Goal: Find specific page/section: Find specific page/section

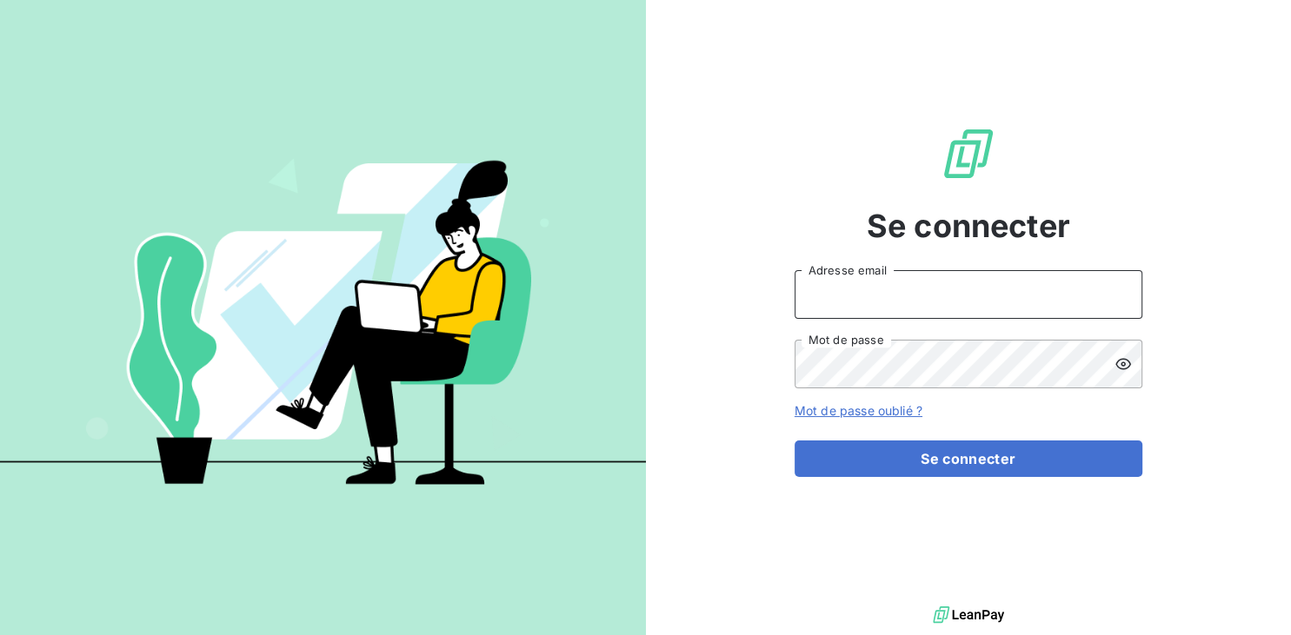
click at [888, 273] on input "Adresse email" at bounding box center [968, 294] width 348 height 49
click at [888, 279] on input "Adresse email" at bounding box center [968, 294] width 348 height 49
type input "sebastien.robert@gds974.re"
click at [794, 441] on button "Se connecter" at bounding box center [968, 459] width 348 height 37
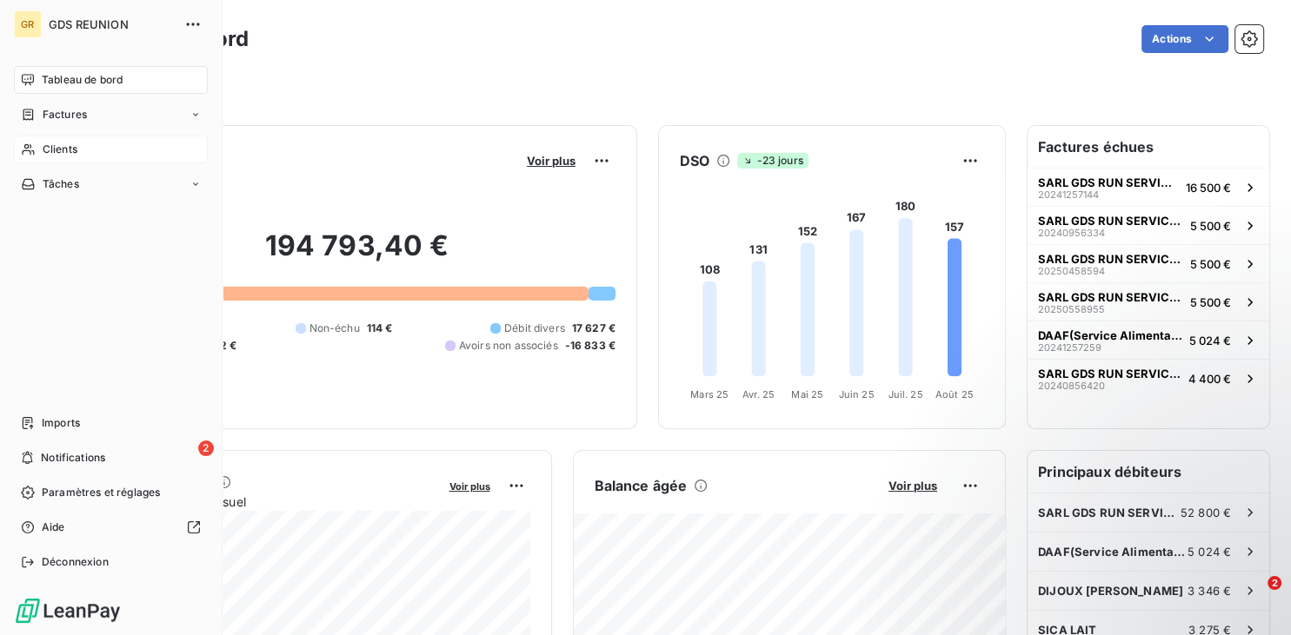
click at [24, 144] on icon at bounding box center [28, 150] width 15 height 14
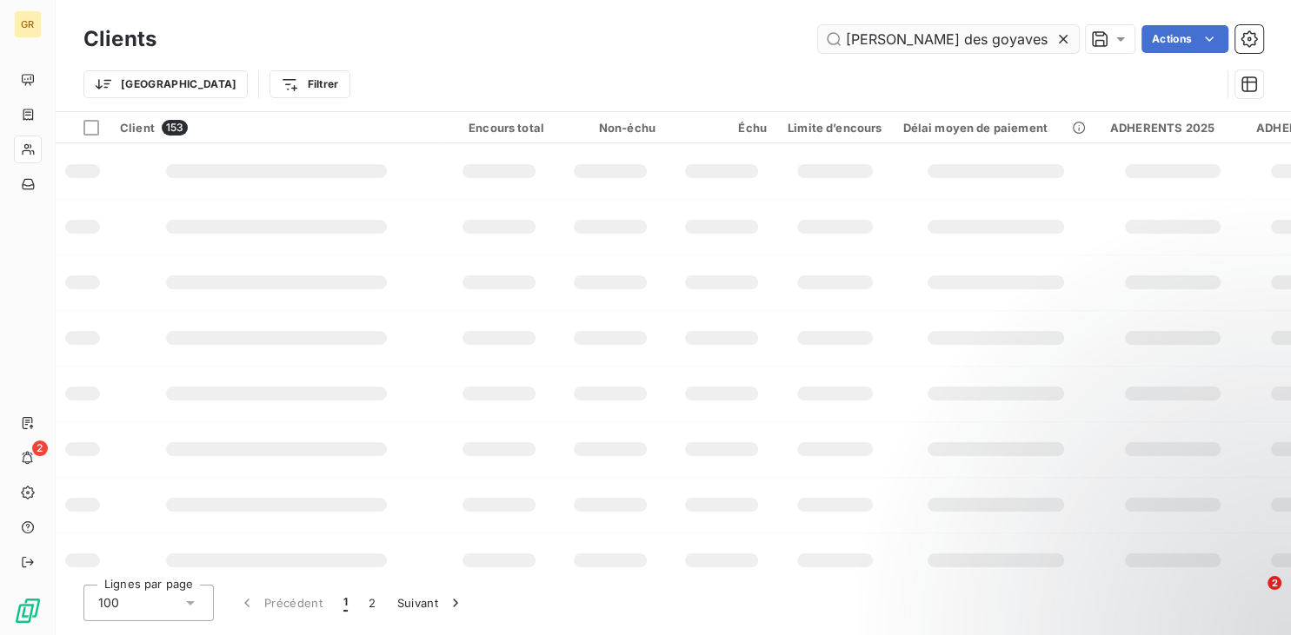
type input "[PERSON_NAME] des goyaves"
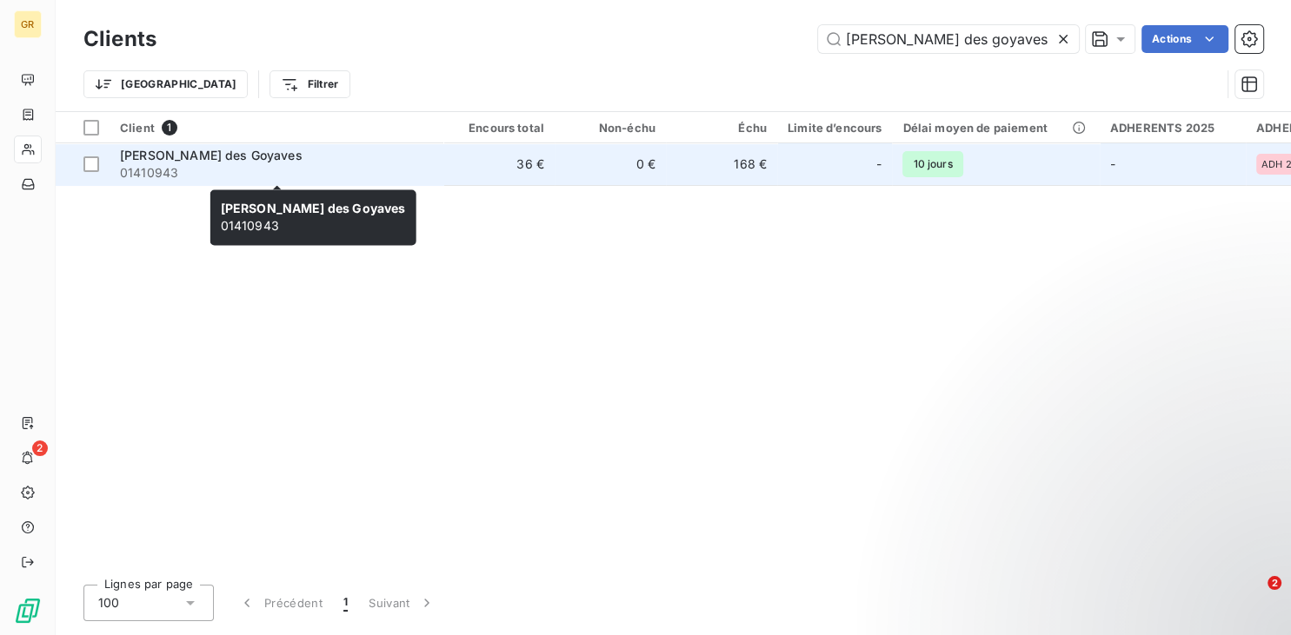
click at [188, 172] on span "01410943" at bounding box center [276, 172] width 313 height 17
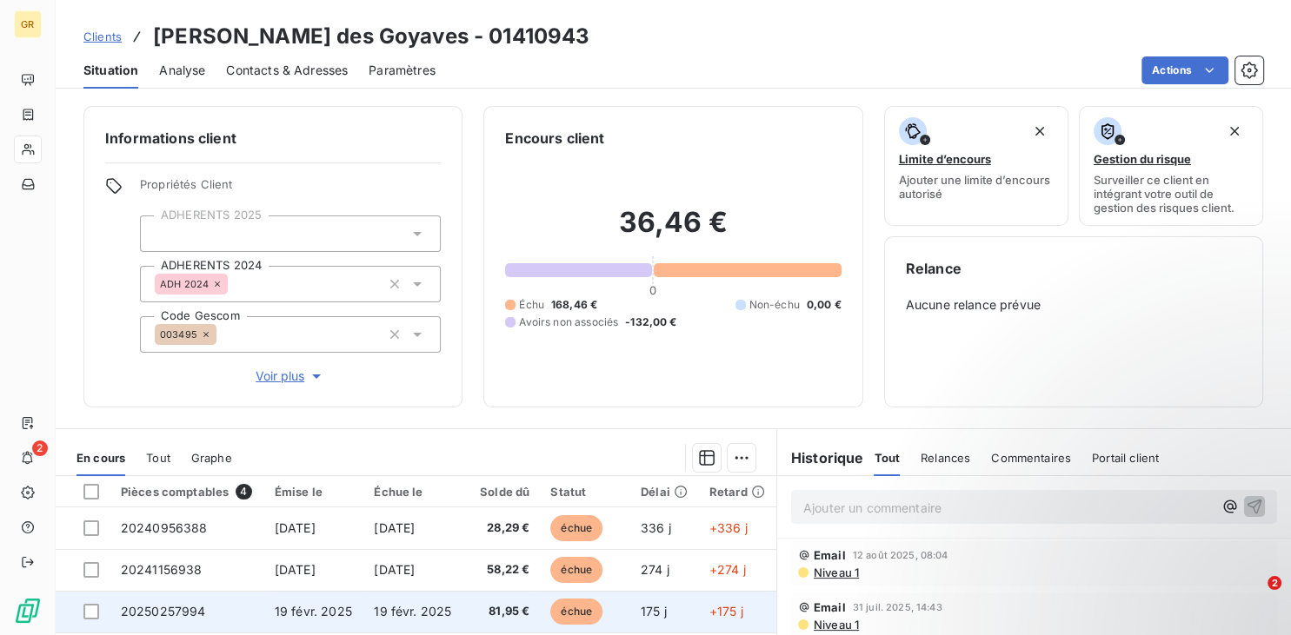
scroll to position [227, 0]
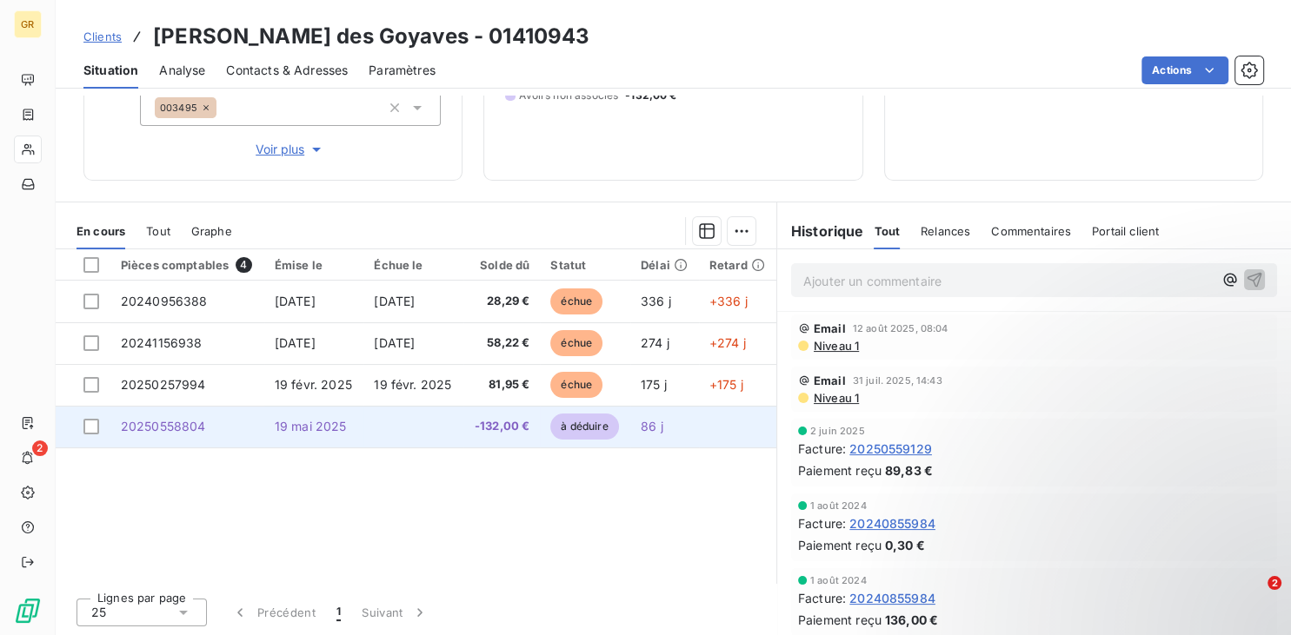
click at [190, 429] on span "20250558804" at bounding box center [163, 426] width 85 height 15
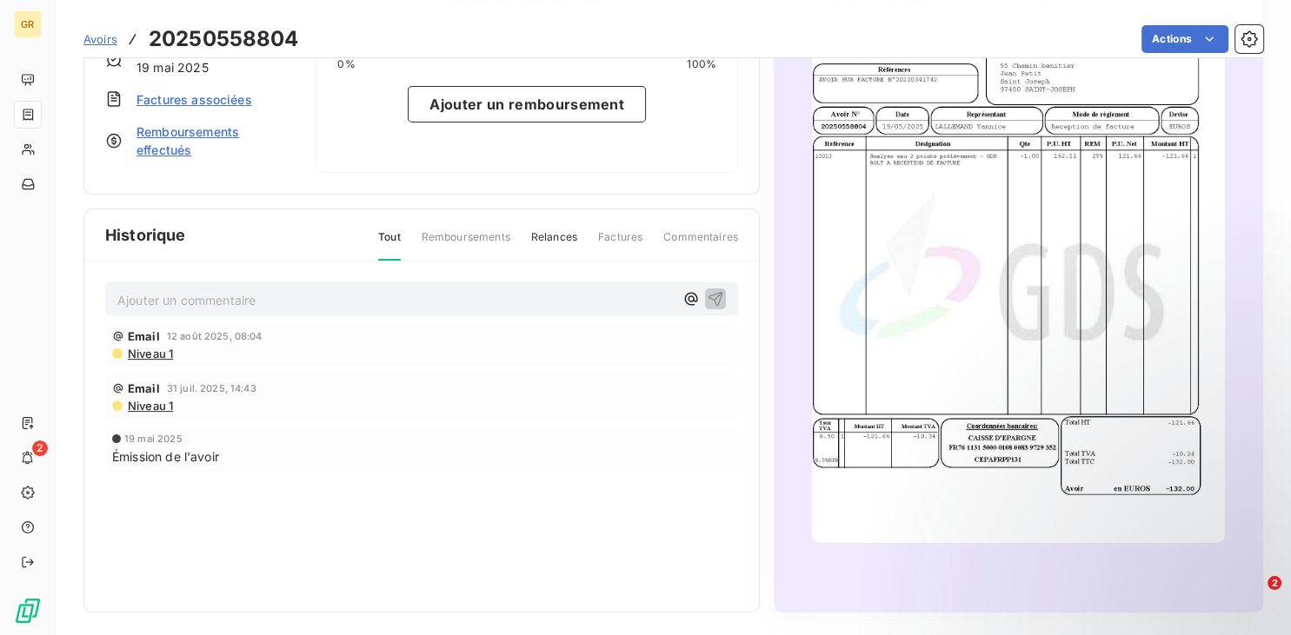
scroll to position [181, 0]
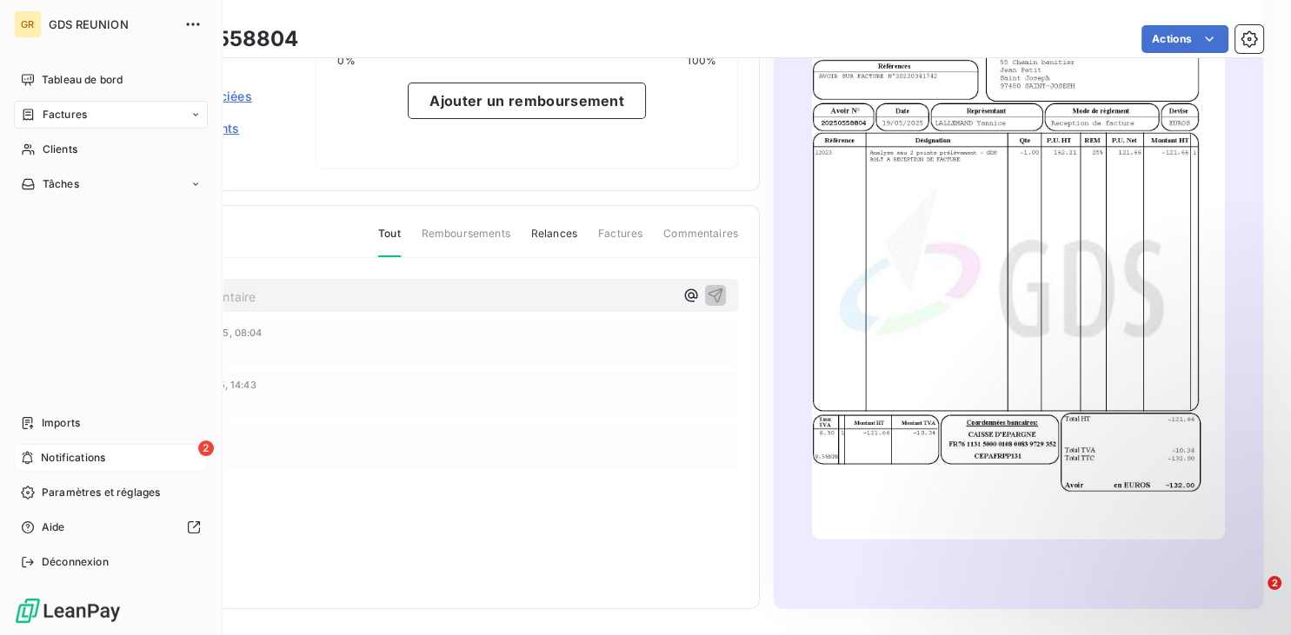
click at [40, 457] on div "2 Notifications" at bounding box center [111, 458] width 194 height 28
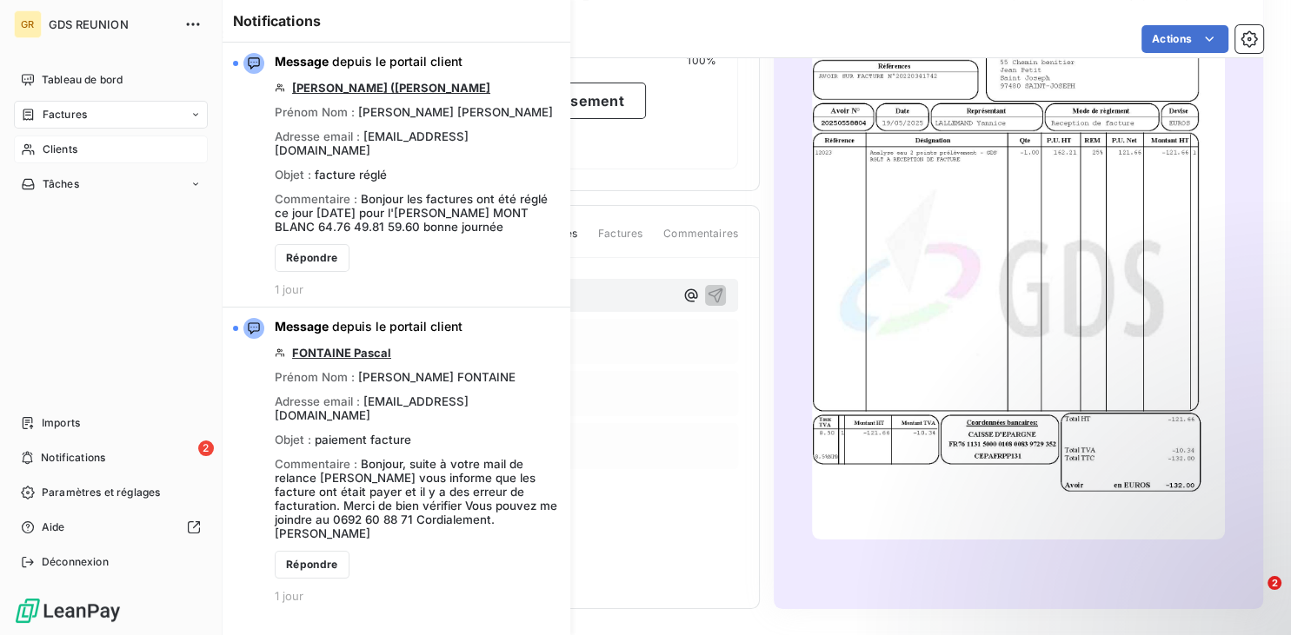
click at [70, 148] on span "Clients" at bounding box center [60, 150] width 35 height 16
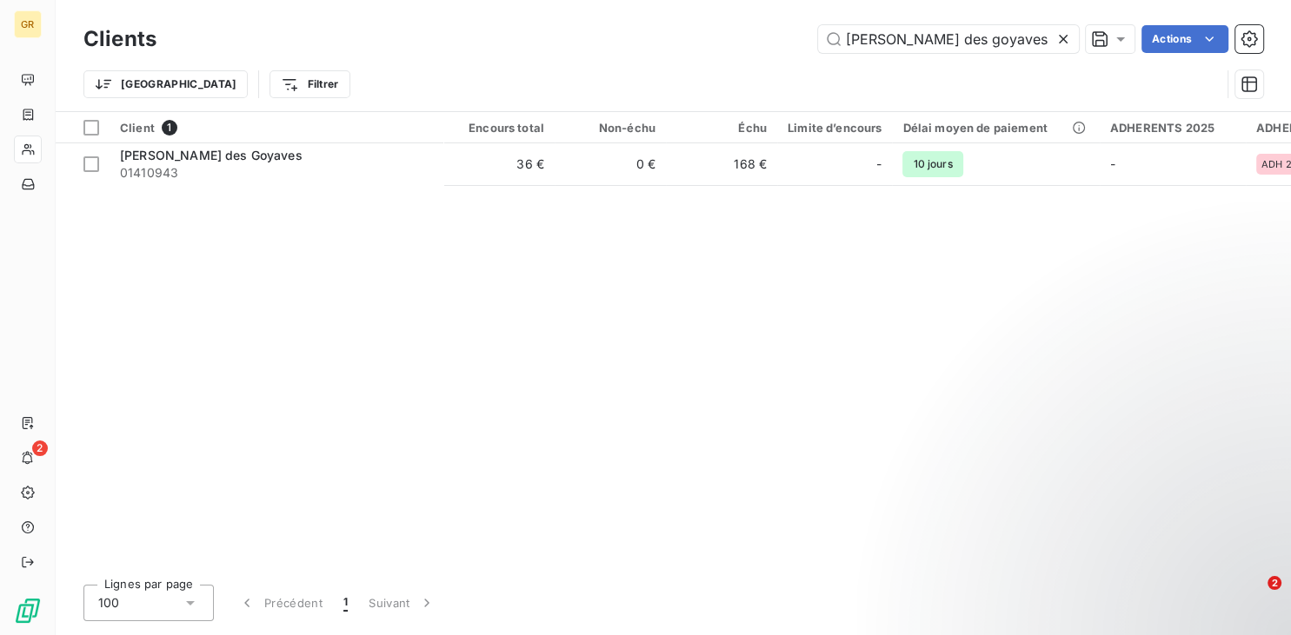
click at [1059, 39] on icon at bounding box center [1062, 38] width 17 height 17
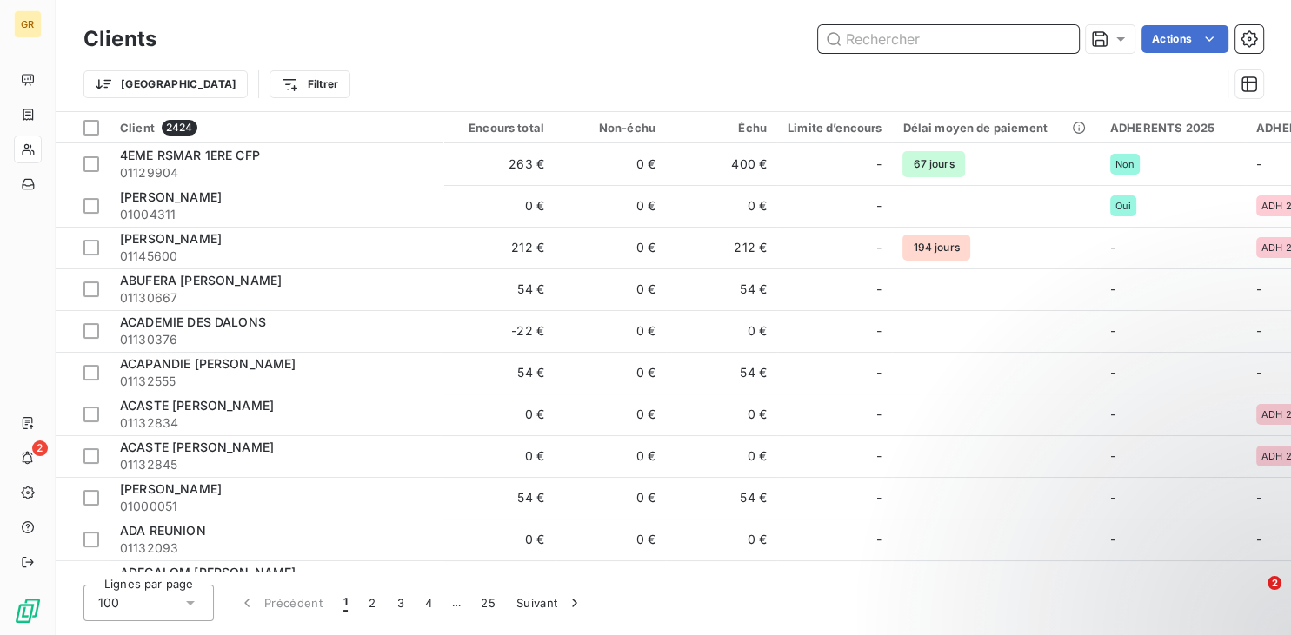
click at [1020, 31] on input "text" at bounding box center [948, 39] width 261 height 28
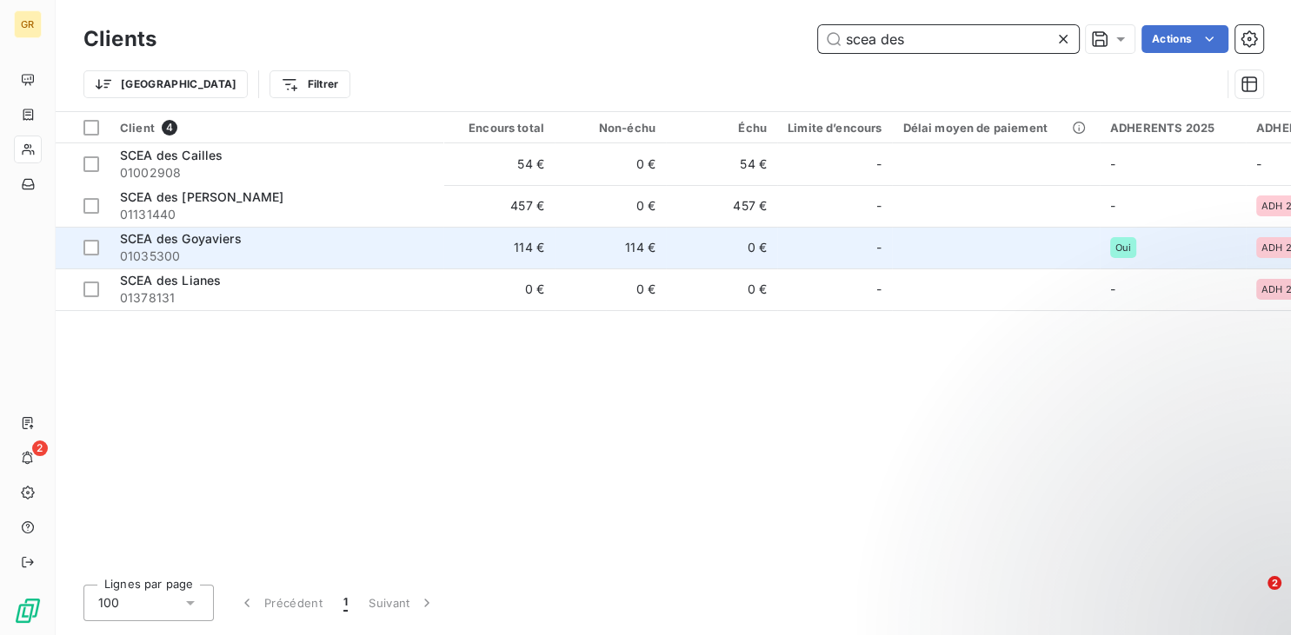
type input "scea des"
click at [233, 236] on span "SCEA des Goyaviers" at bounding box center [181, 238] width 122 height 15
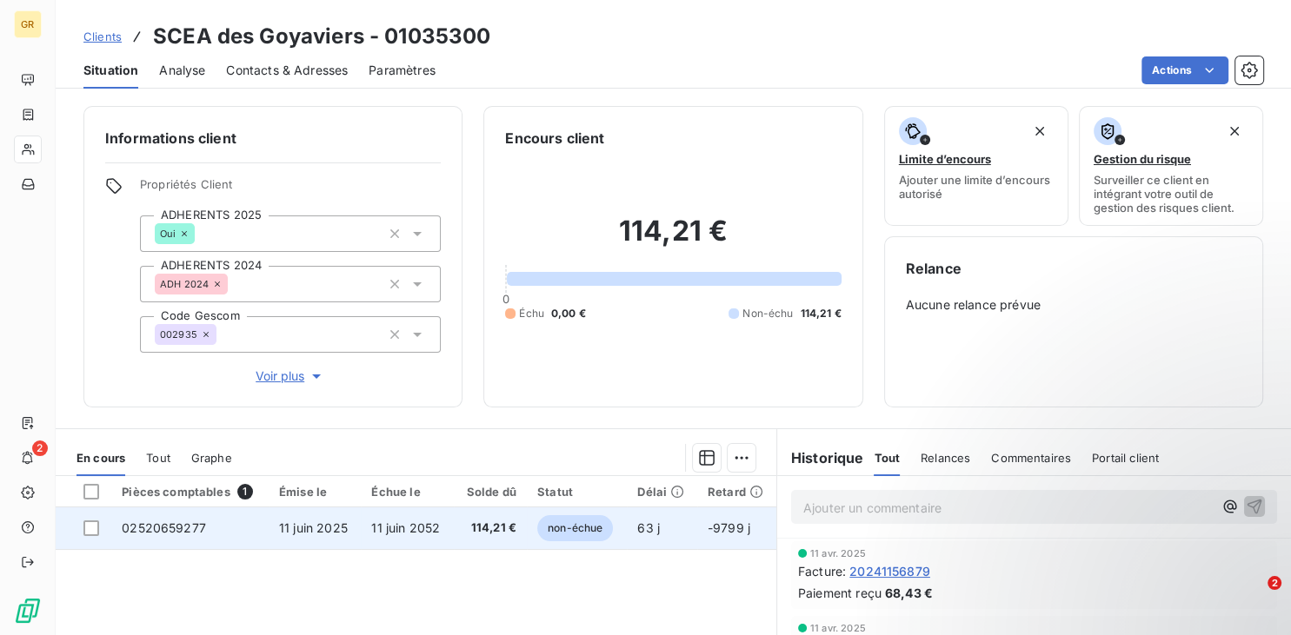
click at [163, 523] on span "02520659277" at bounding box center [164, 528] width 84 height 15
